Goal: Task Accomplishment & Management: Complete application form

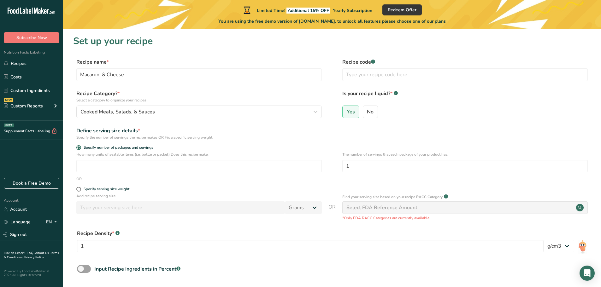
select select "22"
click at [78, 190] on span at bounding box center [78, 189] width 5 height 5
click at [78, 190] on input "Specify serving size weight" at bounding box center [78, 189] width 4 height 4
radio input "true"
radio input "false"
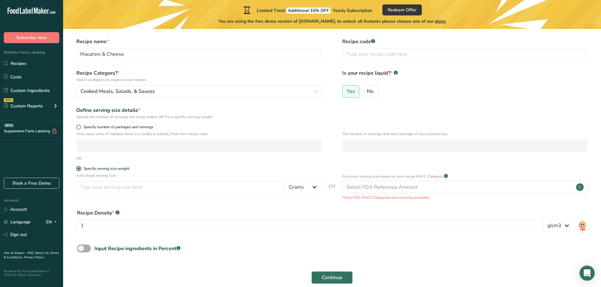
scroll to position [32, 0]
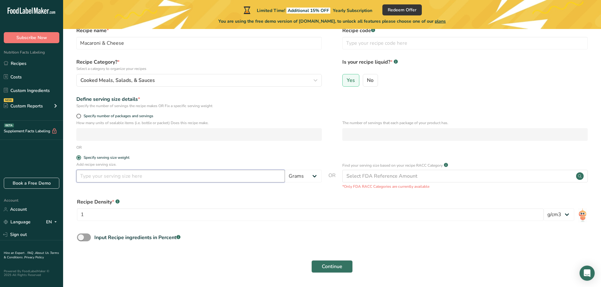
click at [131, 177] on input "number" at bounding box center [180, 176] width 209 height 13
type input "6"
click at [308, 175] on select "Grams kg mg mcg lb oz l mL fl oz tbsp tsp cup qt gallon" at bounding box center [303, 176] width 37 height 13
select select "5"
click at [285, 170] on select "Grams kg mg mcg lb oz l mL fl oz tbsp tsp cup qt gallon" at bounding box center [303, 176] width 37 height 13
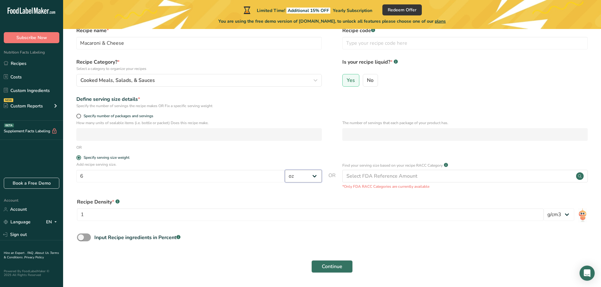
scroll to position [51, 0]
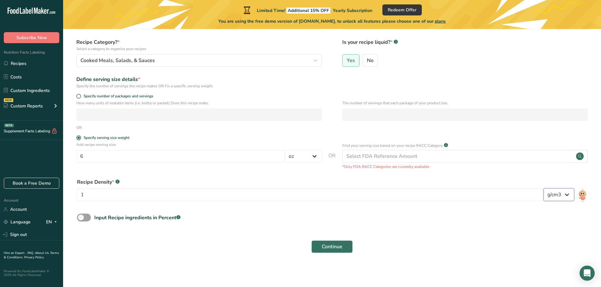
click at [560, 197] on select "lb/ft3 g/cm3" at bounding box center [559, 195] width 31 height 13
select select "23"
click at [544, 189] on select "lb/ft3 g/cm3" at bounding box center [559, 195] width 31 height 13
click at [146, 195] on input "1" at bounding box center [310, 195] width 467 height 13
type input "10"
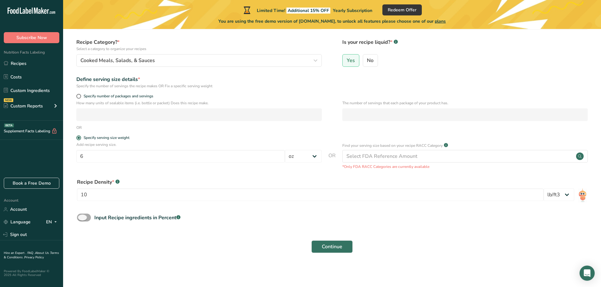
click at [84, 220] on span at bounding box center [84, 218] width 14 height 8
click at [81, 220] on input "Input Recipe ingredients in Percent .a-a{fill:#347362;}.b-a{fill:#fff;}" at bounding box center [79, 218] width 4 height 4
checkbox input "true"
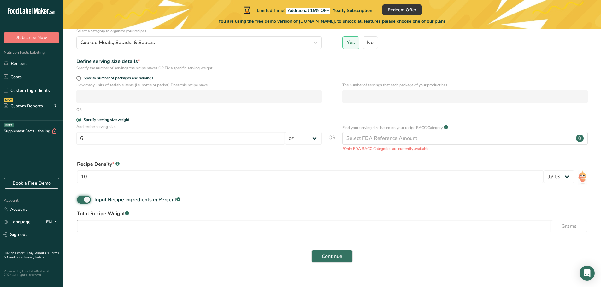
scroll to position [79, 0]
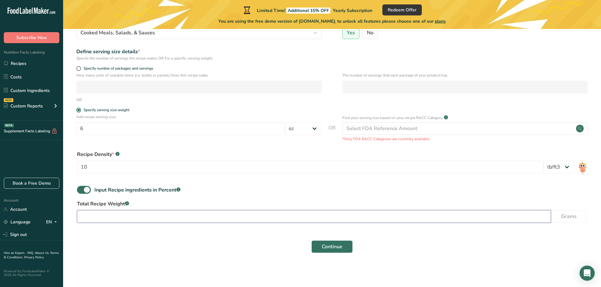
click at [142, 219] on input "number" at bounding box center [314, 216] width 474 height 13
type input "10"
drag, startPoint x: 120, startPoint y: 215, endPoint x: 28, endPoint y: 202, distance: 93.1
click at [37, 215] on div ".a-20{fill:#fff;} Subscribe Now Nutrition Facts Labeling Recipes Costs Custom I…" at bounding box center [300, 104] width 601 height 367
click at [80, 186] on span at bounding box center [84, 190] width 14 height 8
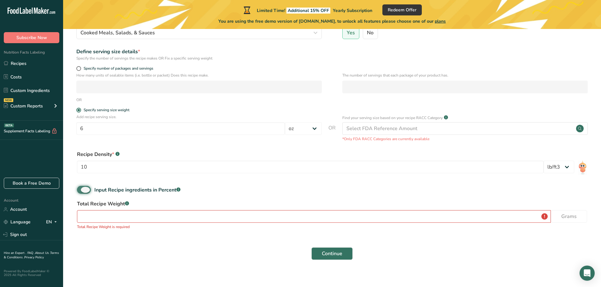
click at [80, 188] on input "Input Recipe ingredients in Percent .a-a{fill:#347362;}.b-a{fill:#fff;}" at bounding box center [79, 190] width 4 height 4
checkbox input "false"
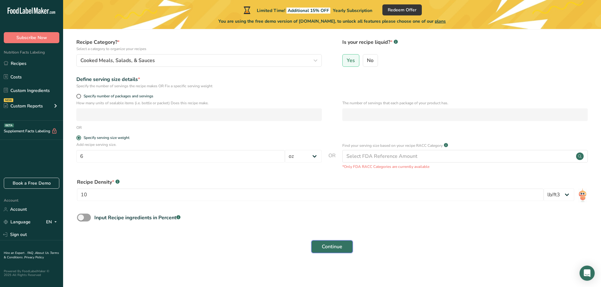
click at [323, 250] on span "Continue" at bounding box center [332, 247] width 21 height 8
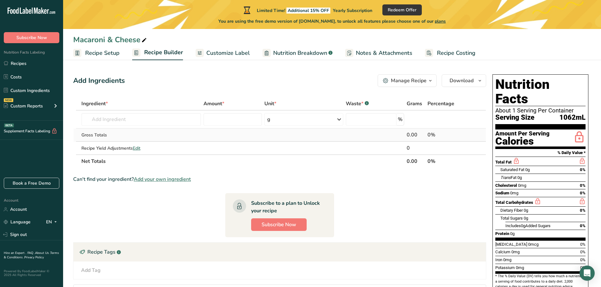
click at [171, 129] on td "Gross Totals" at bounding box center [141, 135] width 122 height 13
click at [156, 120] on input "text" at bounding box center [141, 119] width 120 height 13
type input "e"
type input "w"
type input "elbow macaroni whole grain"
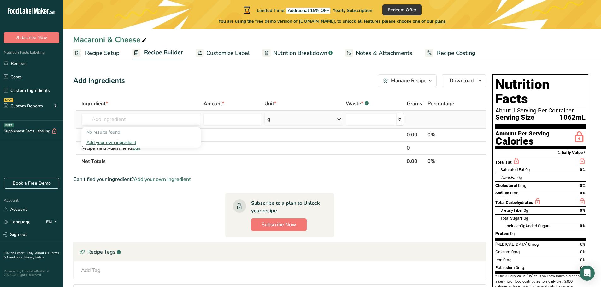
click at [121, 144] on div "Add your own ingredient" at bounding box center [140, 142] width 109 height 7
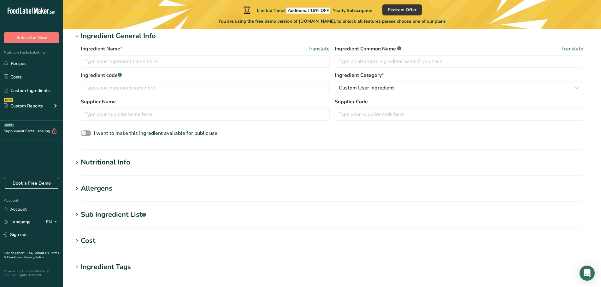
scroll to position [126, 0]
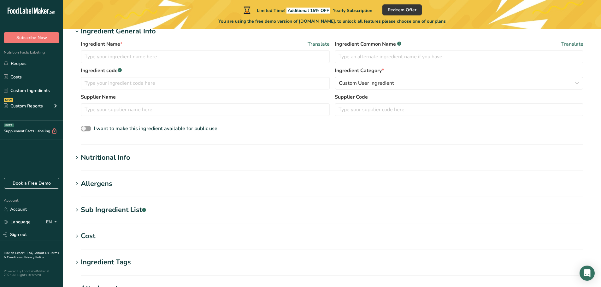
click at [127, 156] on div "Nutritional Info" at bounding box center [106, 158] width 50 height 10
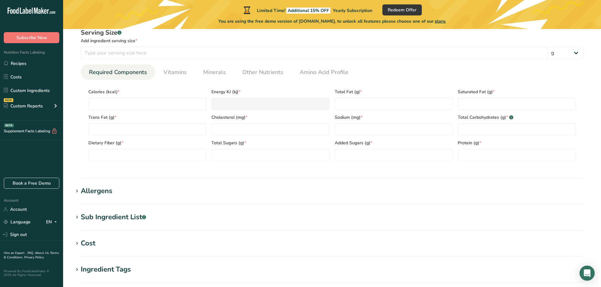
scroll to position [284, 0]
